Goal: Information Seeking & Learning: Learn about a topic

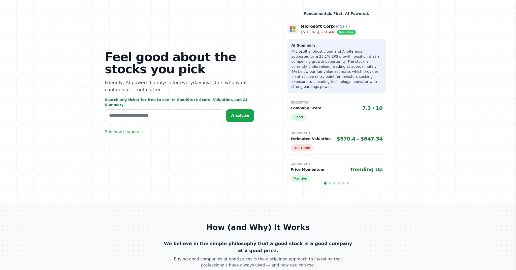
scroll to position [35, 0]
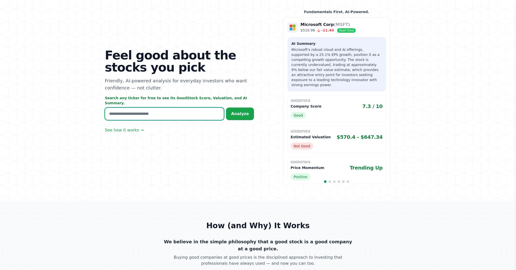
click at [144, 108] on input "text" at bounding box center [164, 114] width 119 height 13
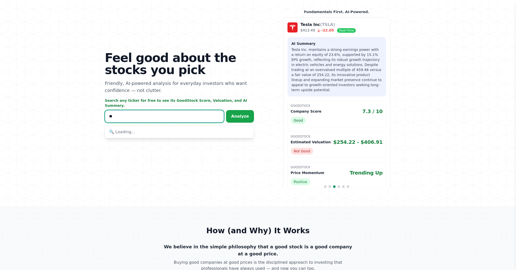
type input "*"
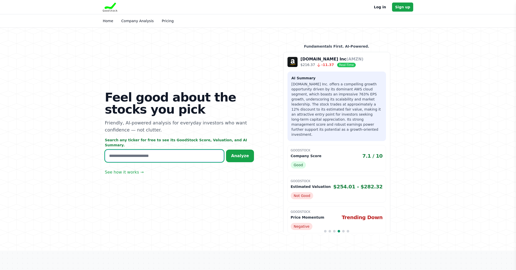
scroll to position [0, 0]
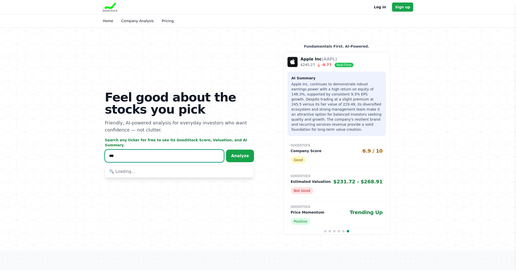
type input "****"
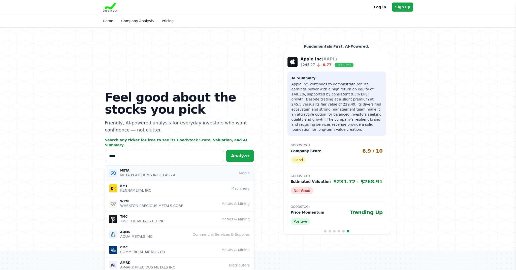
click at [190, 169] on div "META META PLATFORMS INC-CLASS A Media" at bounding box center [179, 173] width 141 height 9
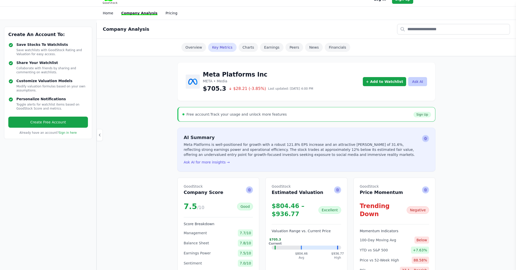
scroll to position [6, 0]
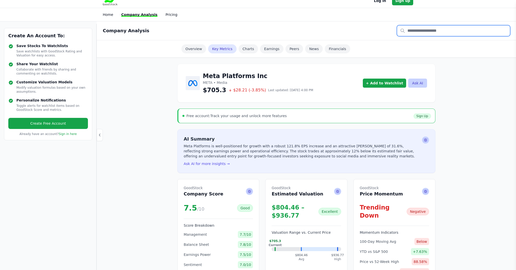
click at [416, 29] on input "text" at bounding box center [453, 30] width 113 height 11
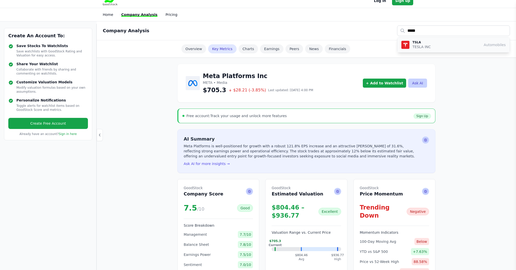
click at [460, 47] on div "TSLA TESLA INC Automobiles" at bounding box center [453, 44] width 104 height 9
type input "****"
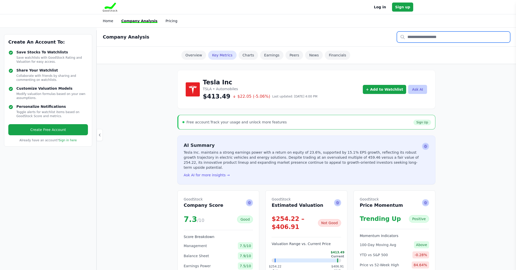
click at [444, 33] on input "text" at bounding box center [453, 37] width 113 height 11
